Goal: Task Accomplishment & Management: Manage account settings

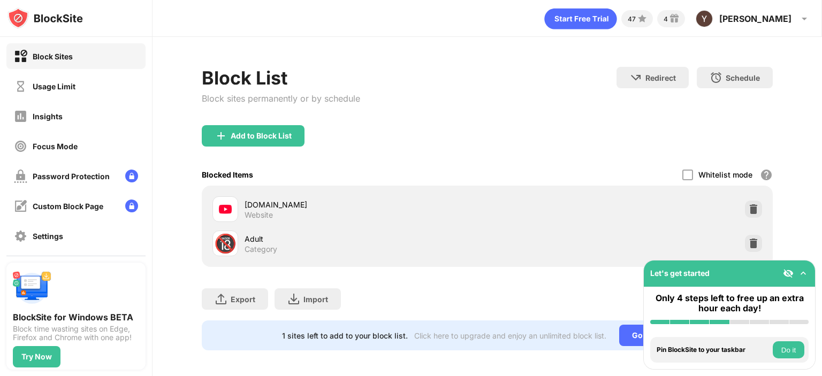
click at [804, 270] on img at bounding box center [803, 273] width 11 height 11
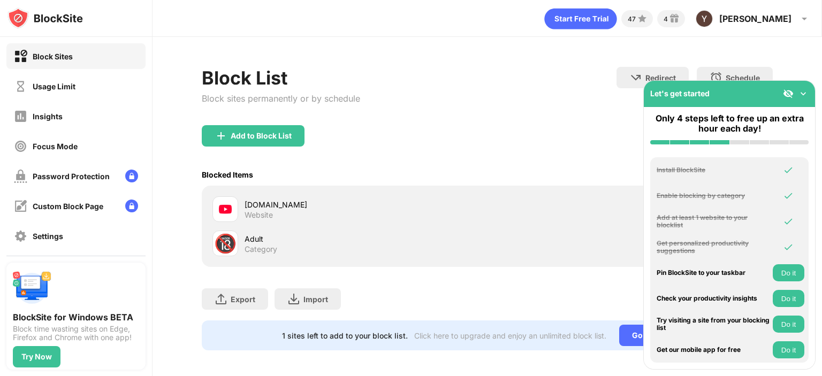
drag, startPoint x: 804, startPoint y: 270, endPoint x: 801, endPoint y: 94, distance: 176.6
click at [801, 94] on div "Let's get started Only 4 steps left to free up an extra hour each day! Install …" at bounding box center [729, 224] width 172 height 289
click at [792, 271] on button "Do it" at bounding box center [789, 272] width 32 height 17
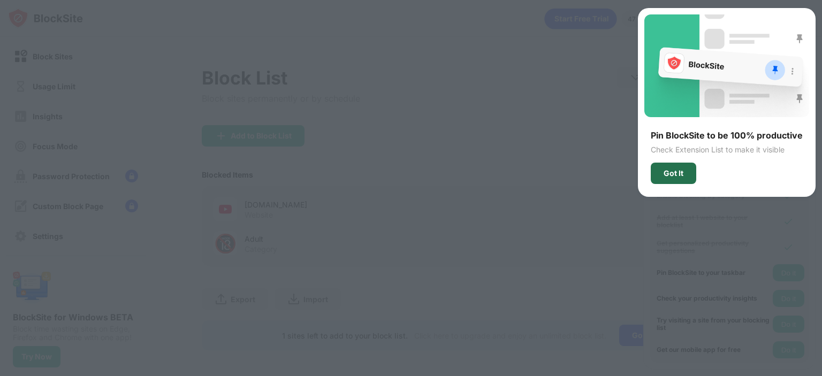
click at [683, 169] on div "Got It" at bounding box center [673, 173] width 20 height 9
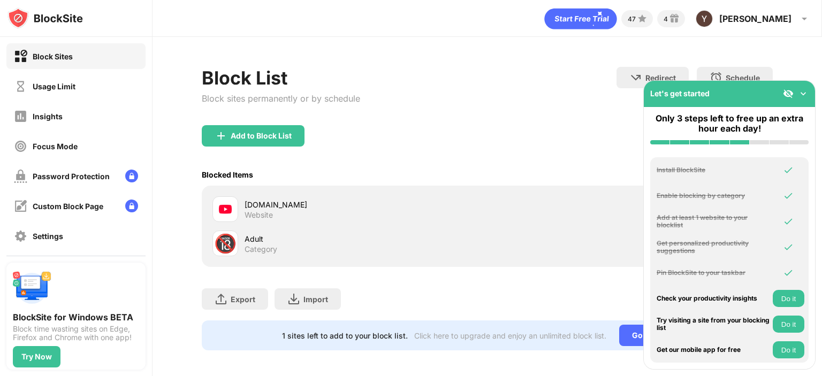
click at [794, 297] on button "Do it" at bounding box center [789, 298] width 32 height 17
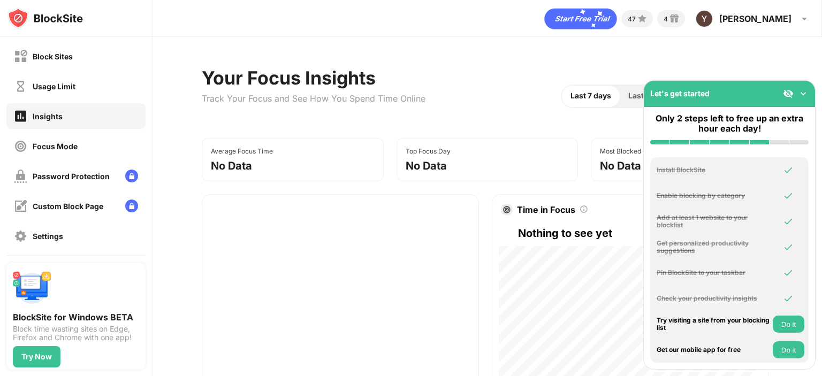
click at [790, 322] on button "Do it" at bounding box center [789, 324] width 32 height 17
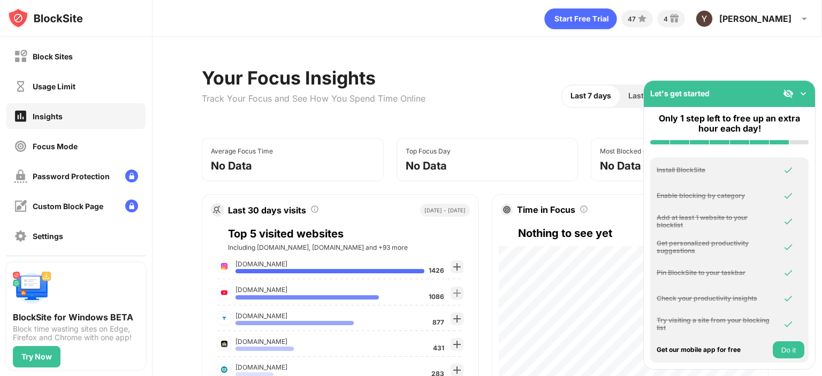
click at [802, 90] on img at bounding box center [803, 93] width 11 height 11
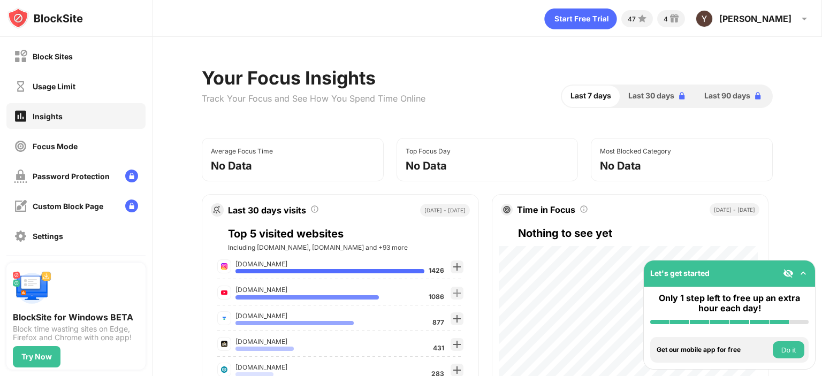
click at [784, 274] on img at bounding box center [788, 273] width 11 height 11
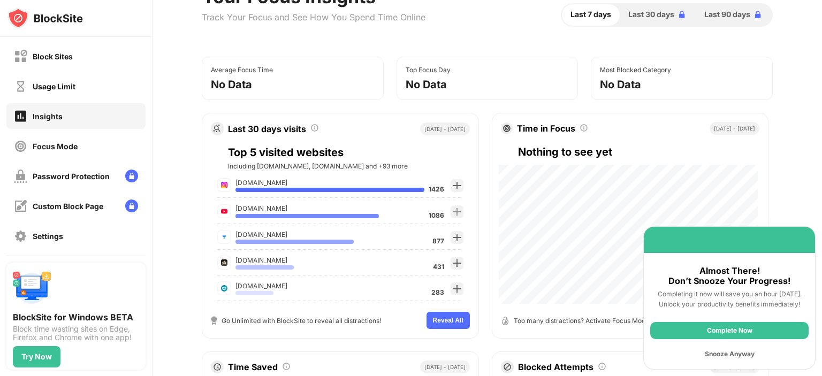
scroll to position [137, 0]
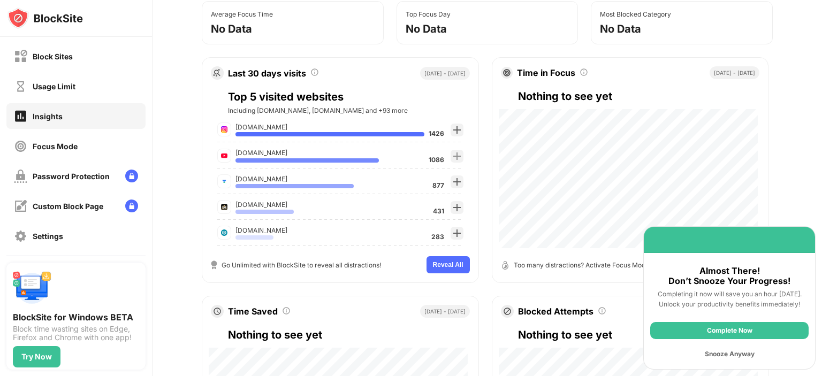
click at [728, 355] on div "Snooze Anyway" at bounding box center [729, 354] width 158 height 17
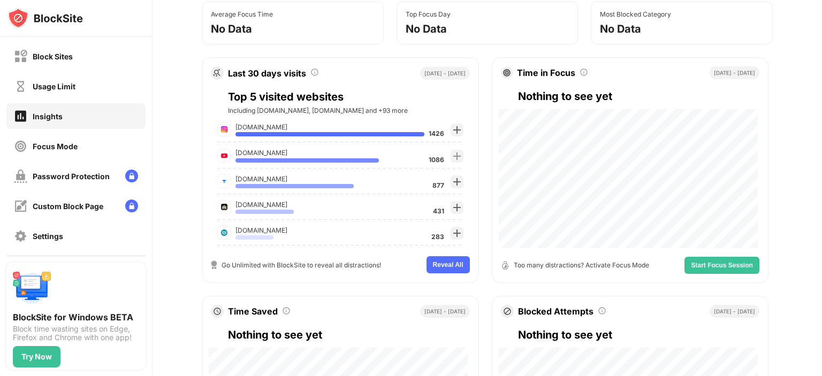
scroll to position [0, 0]
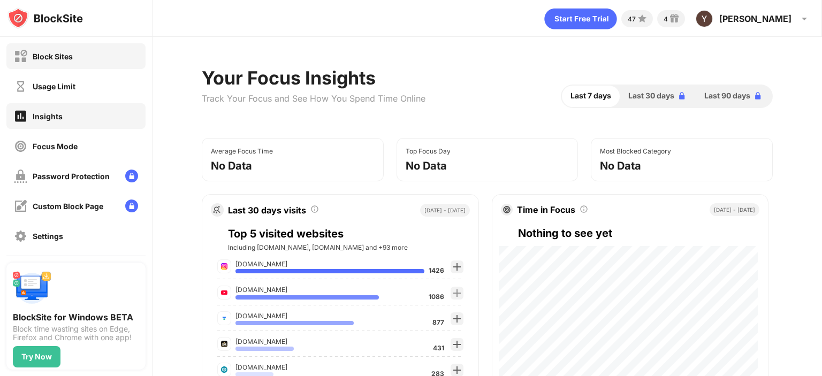
click at [89, 49] on div "Block Sites" at bounding box center [75, 56] width 139 height 26
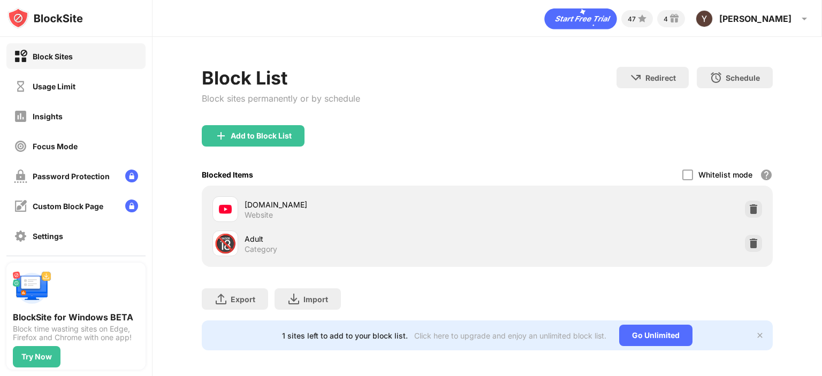
scroll to position [11, 0]
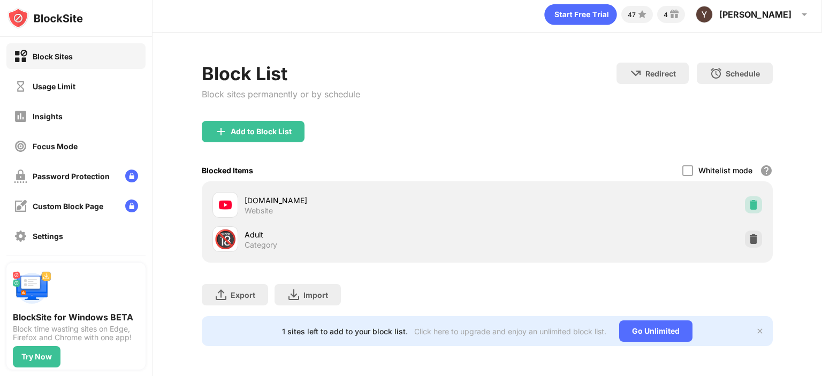
click at [748, 200] on img at bounding box center [753, 205] width 11 height 11
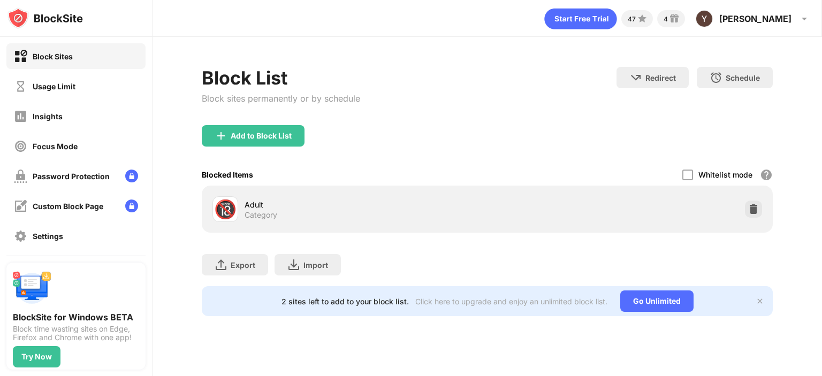
scroll to position [0, 0]
